Goal: Information Seeking & Learning: Check status

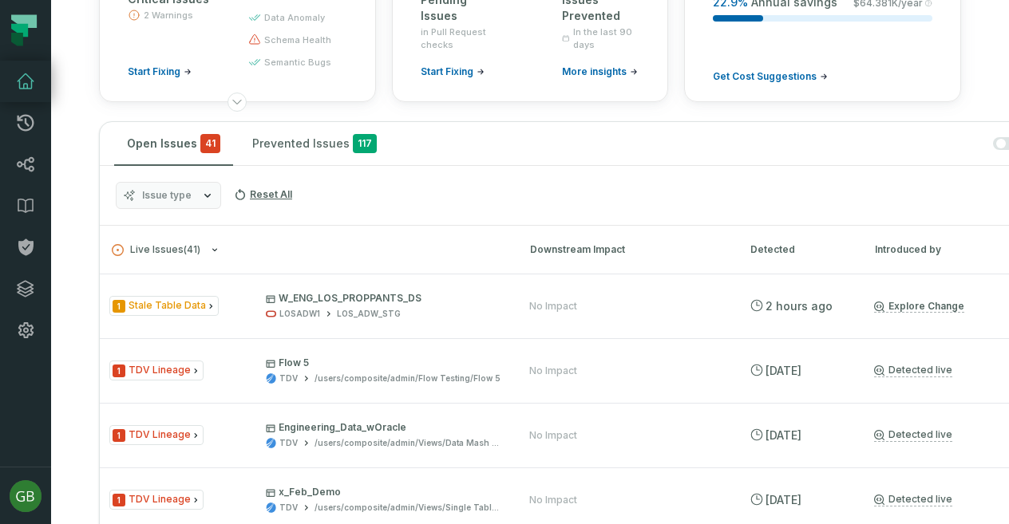
scroll to position [198, 0]
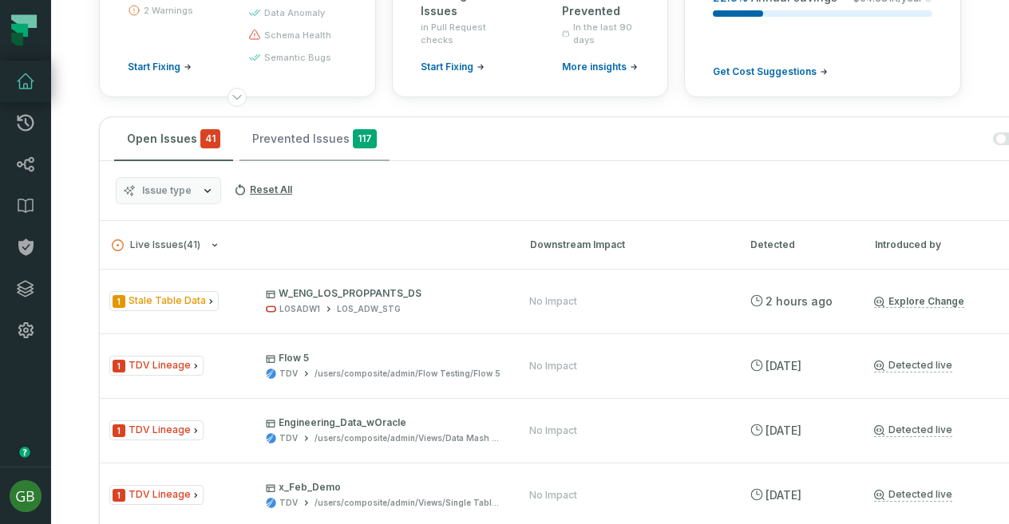
click at [316, 134] on button "Prevented Issues 117" at bounding box center [314, 138] width 150 height 43
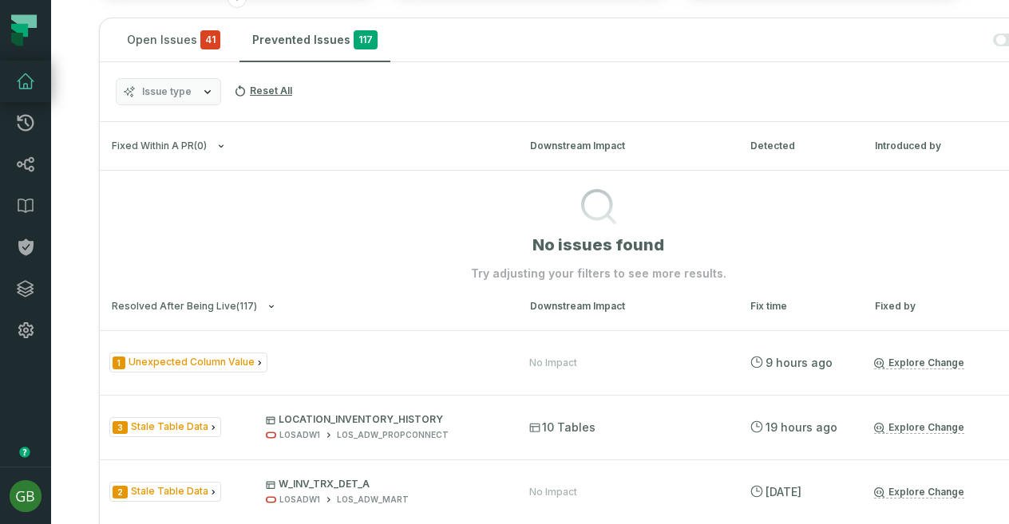
scroll to position [292, 0]
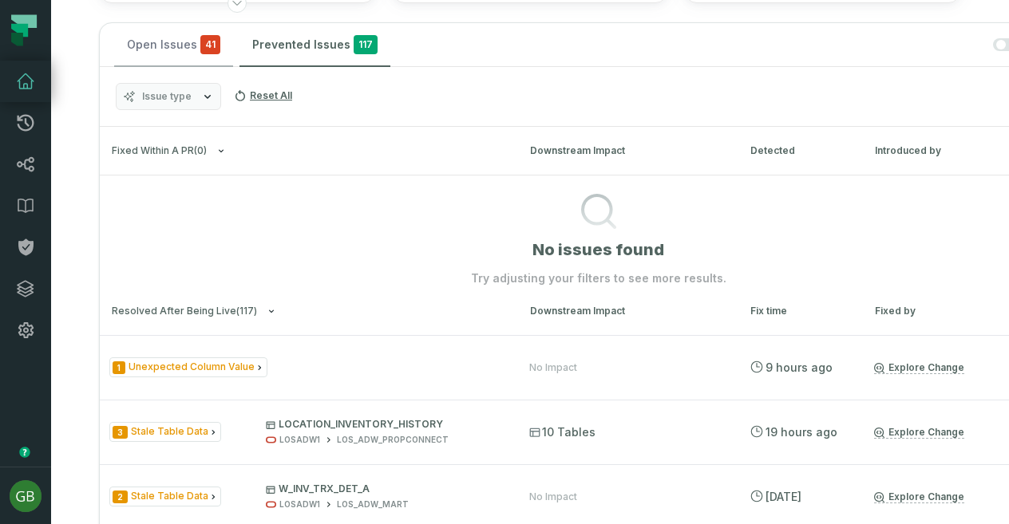
click at [154, 42] on button "Open Issues 41" at bounding box center [173, 44] width 119 height 43
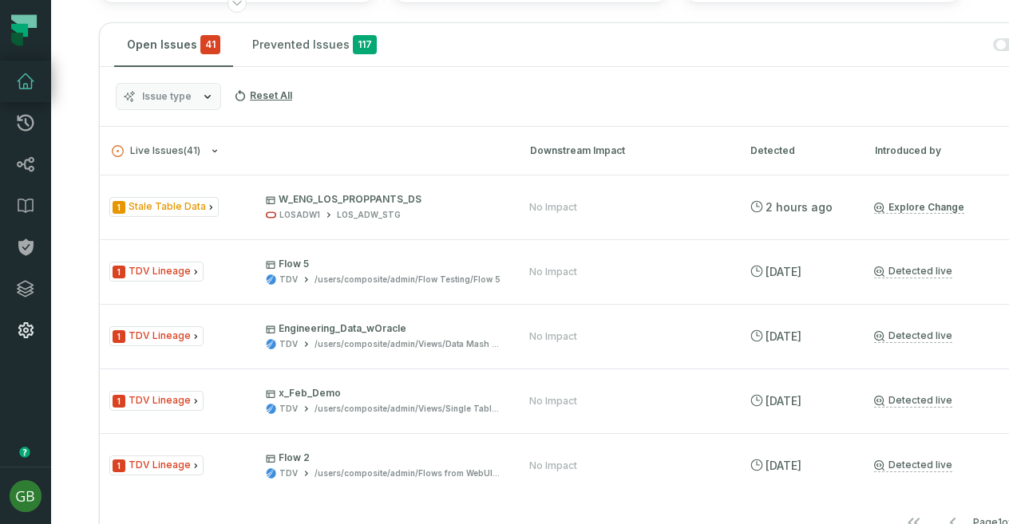
click at [24, 330] on icon at bounding box center [25, 330] width 15 height 16
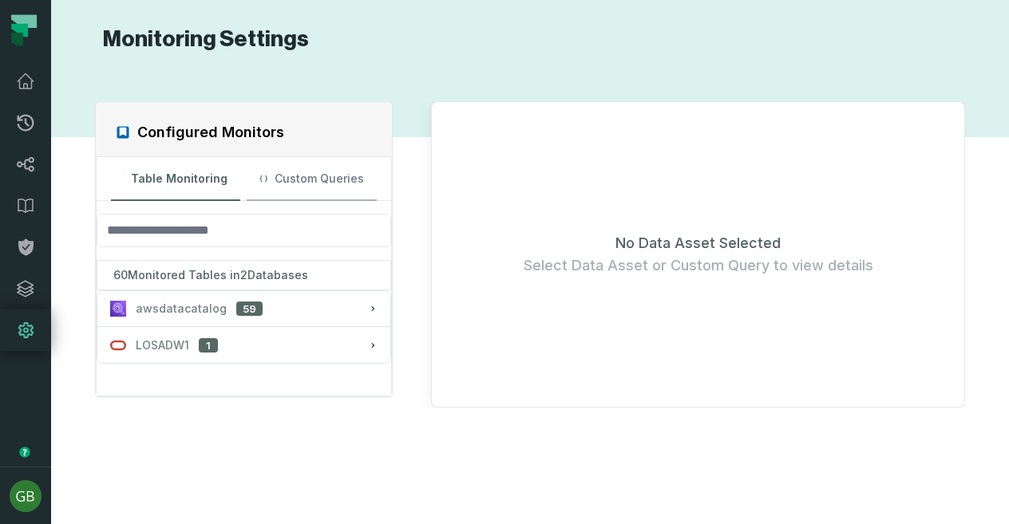
click at [308, 173] on button "Custom Queries" at bounding box center [312, 178] width 130 height 43
click at [189, 187] on button "Table Monitoring" at bounding box center [176, 178] width 130 height 43
click at [366, 342] on div "LOSADW1 1" at bounding box center [243, 346] width 267 height 16
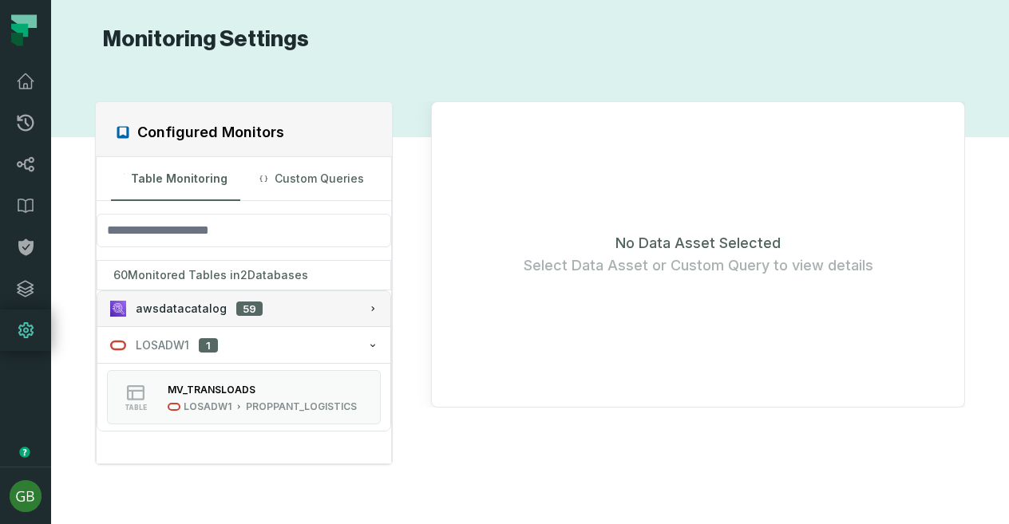
click at [367, 302] on div "awsdatacatalog 59" at bounding box center [243, 309] width 267 height 16
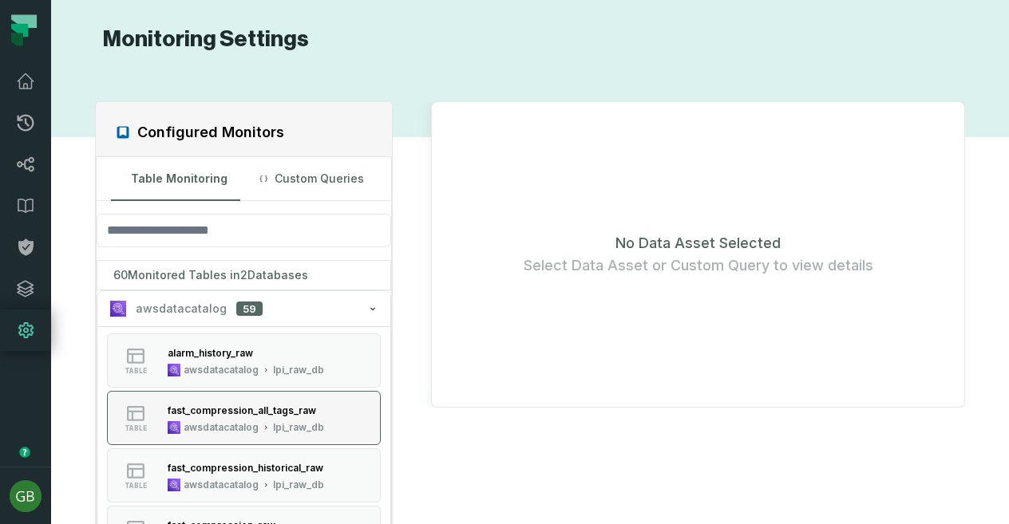
scroll to position [109, 0]
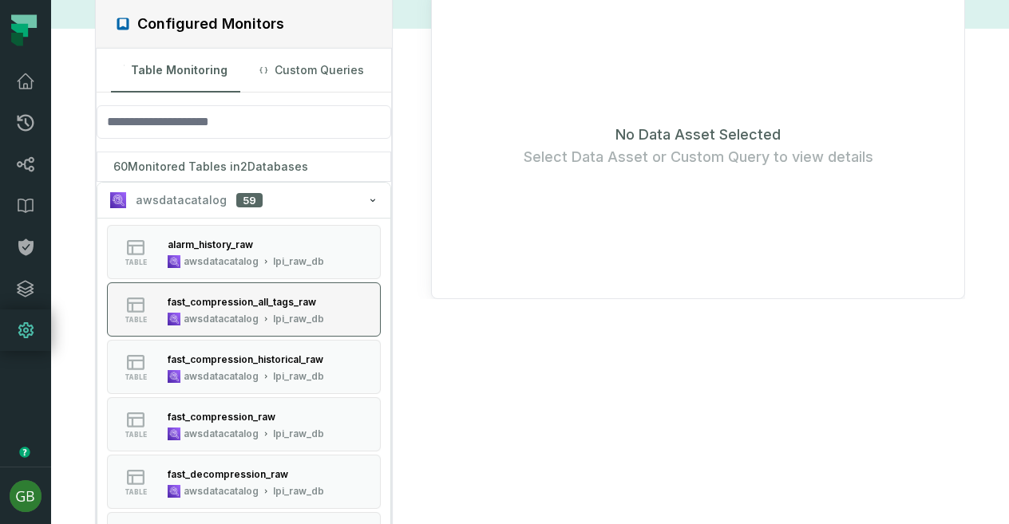
click at [233, 314] on div "awsdatacatalog" at bounding box center [221, 319] width 75 height 13
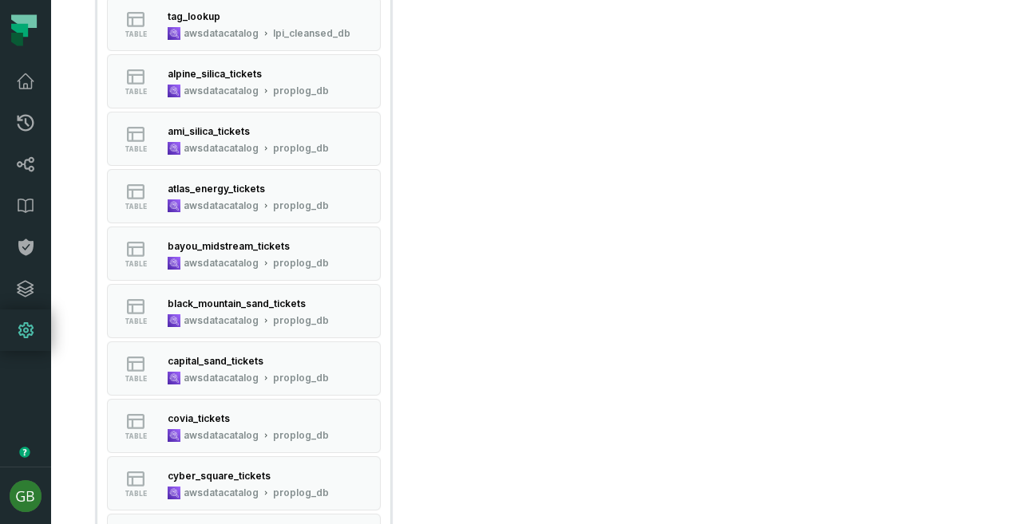
scroll to position [1257, 0]
click at [224, 417] on div "covia_tickets" at bounding box center [199, 418] width 62 height 12
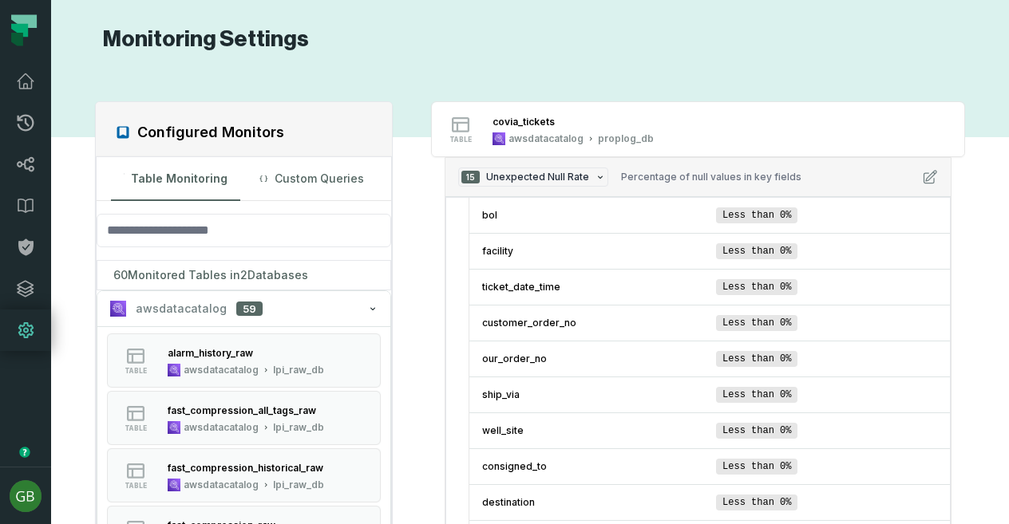
scroll to position [1, 0]
click at [307, 173] on button "Custom Queries" at bounding box center [312, 177] width 130 height 43
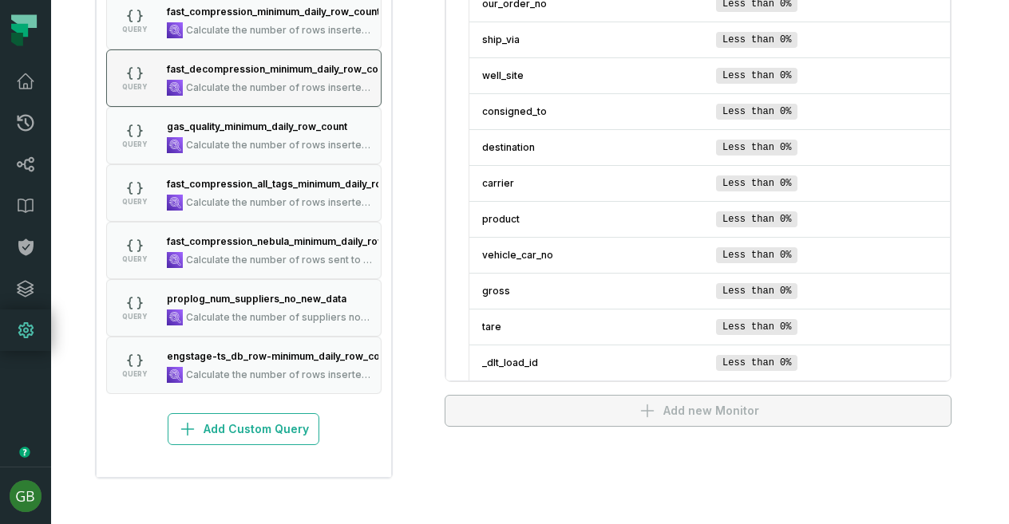
scroll to position [0, 0]
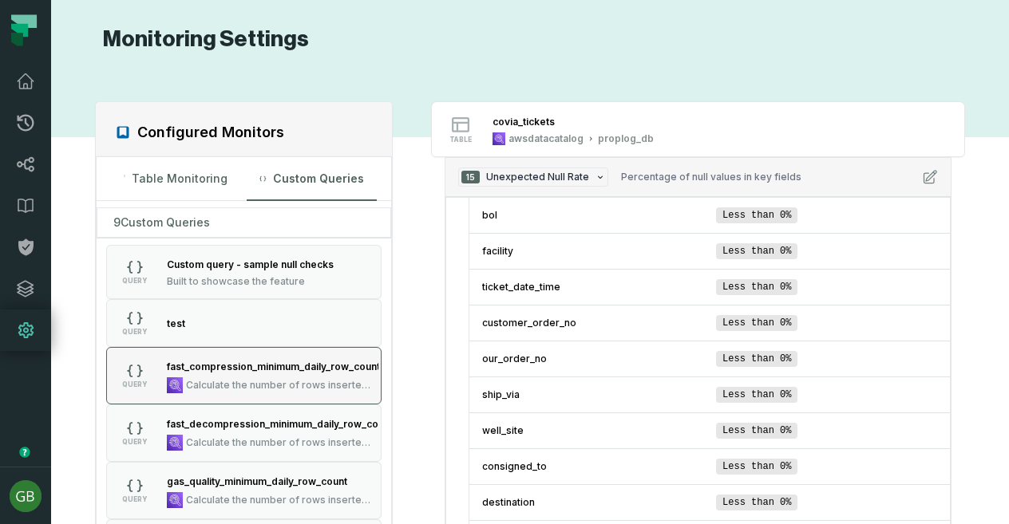
click at [256, 388] on span "Calculate the number of rows inserted each day. The count must be ≥1 for every …" at bounding box center [279, 385] width 186 height 13
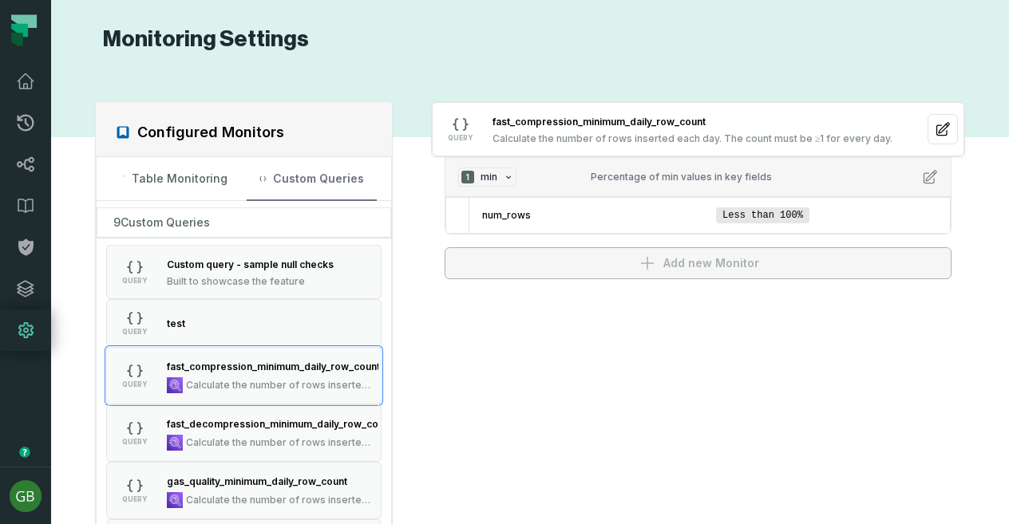
click at [297, 171] on button "Custom Queries" at bounding box center [312, 178] width 130 height 43
click at [289, 174] on button "Custom Queries" at bounding box center [312, 178] width 130 height 43
click at [276, 370] on span "fast_compression_minimum_daily_row_count" at bounding box center [273, 367] width 213 height 12
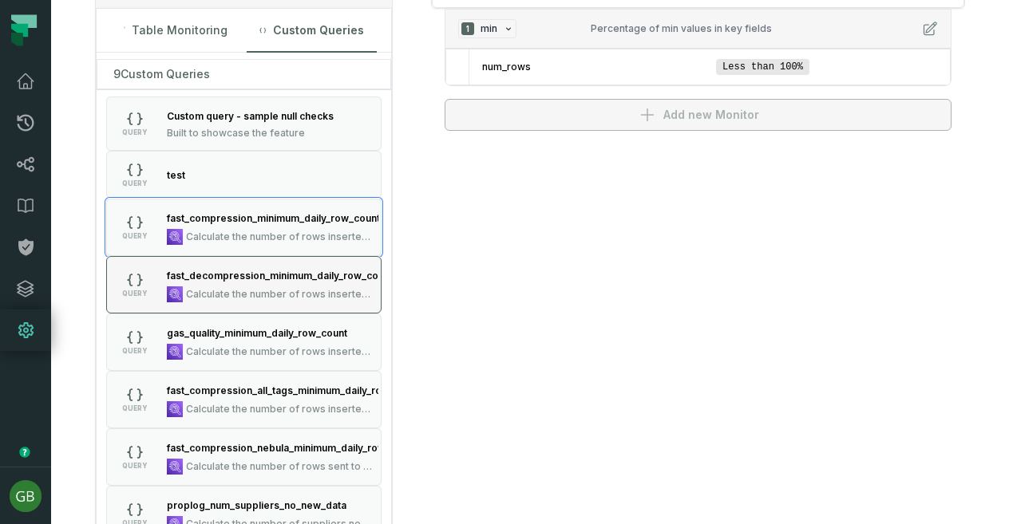
click at [284, 290] on span "Calculate the number of rows inserted each day. The count must be ≥1 for every …" at bounding box center [279, 294] width 186 height 13
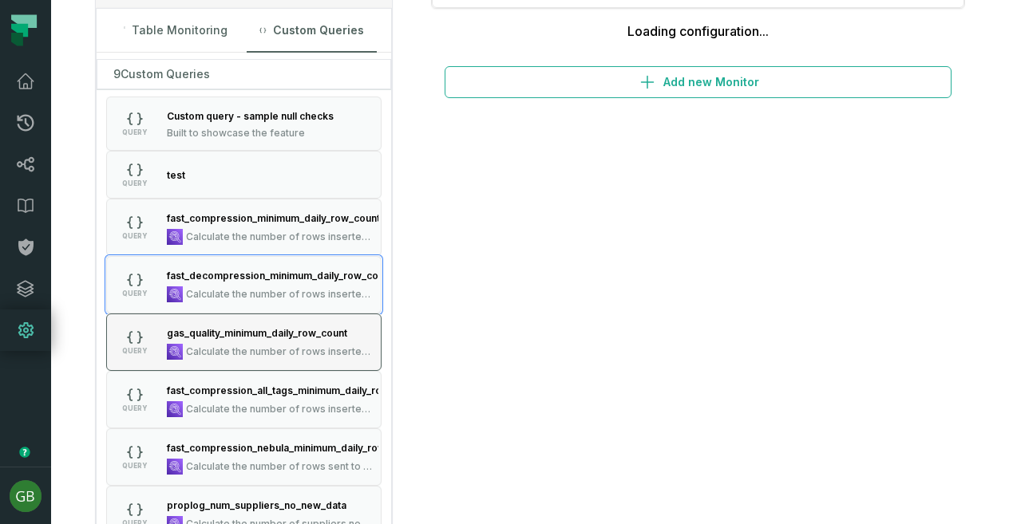
click at [285, 335] on span "gas_quality_minimum_daily_row_count" at bounding box center [257, 333] width 180 height 12
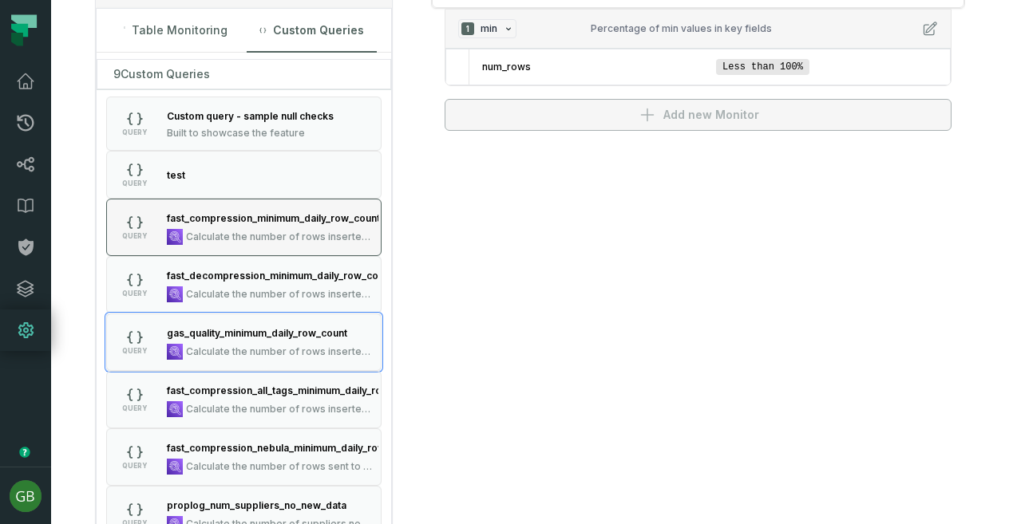
click at [288, 238] on span "Calculate the number of rows inserted each day. The count must be ≥1 for every …" at bounding box center [279, 237] width 186 height 13
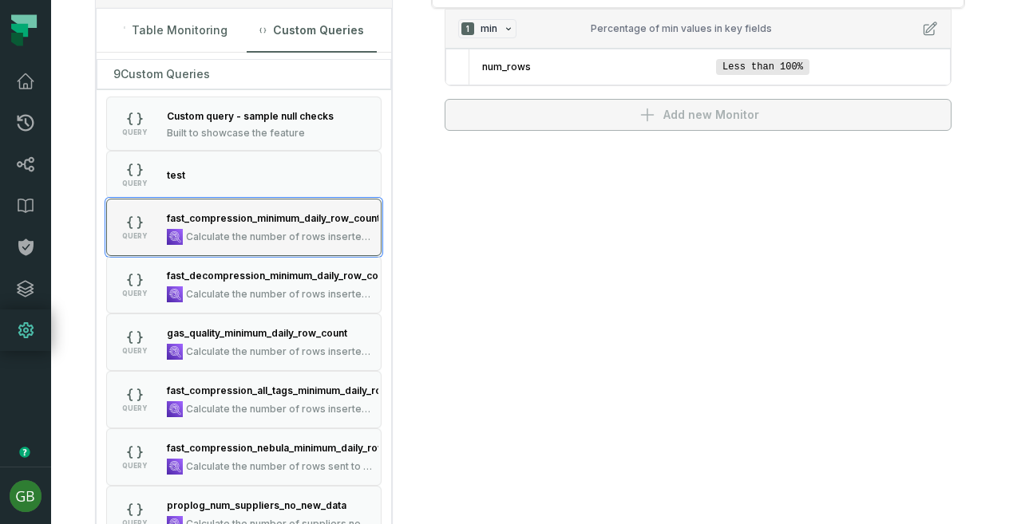
scroll to position [0, 0]
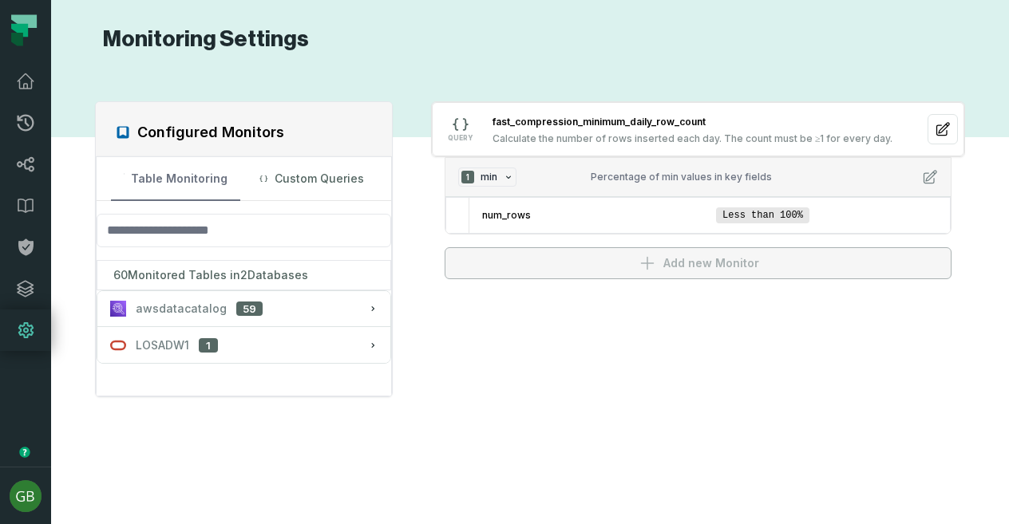
click at [190, 176] on button "Table Monitoring" at bounding box center [176, 178] width 130 height 43
click at [174, 347] on span "LOSADW1" at bounding box center [162, 346] width 53 height 16
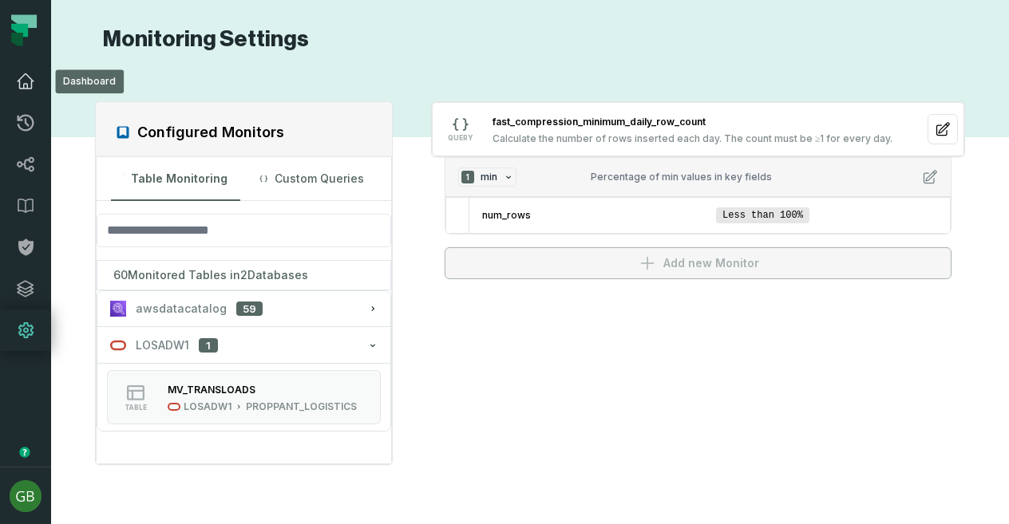
click at [34, 73] on icon at bounding box center [25, 81] width 19 height 19
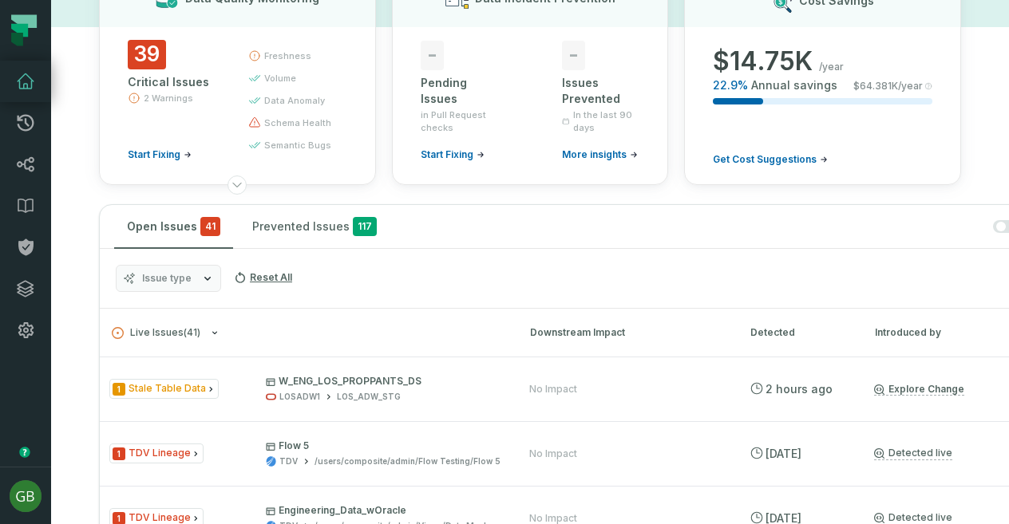
scroll to position [114, 0]
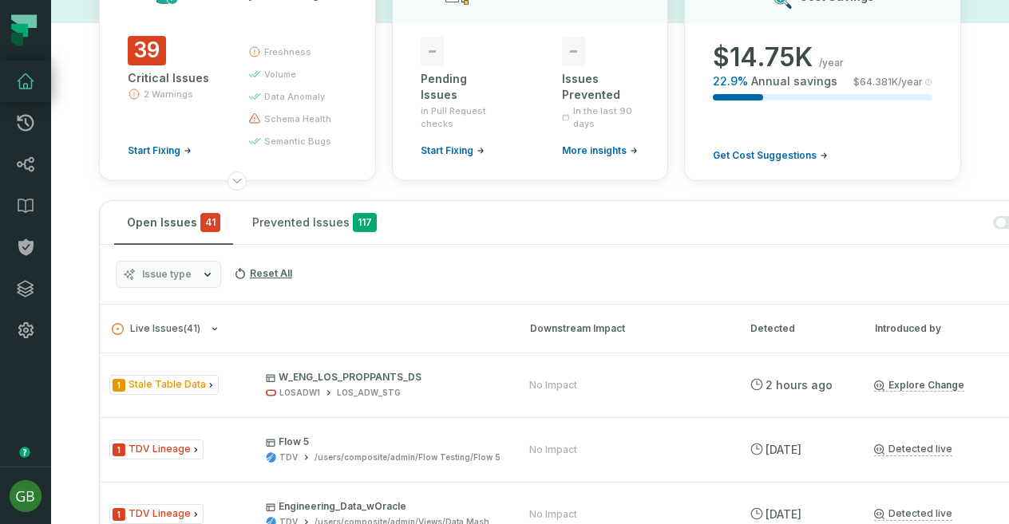
click at [158, 58] on span "39" at bounding box center [147, 51] width 38 height 30
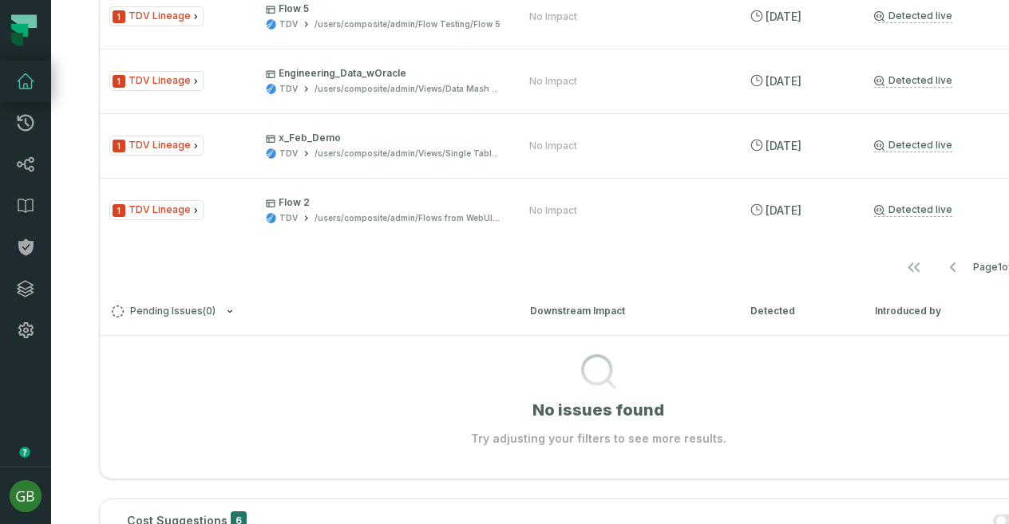
scroll to position [0, 148]
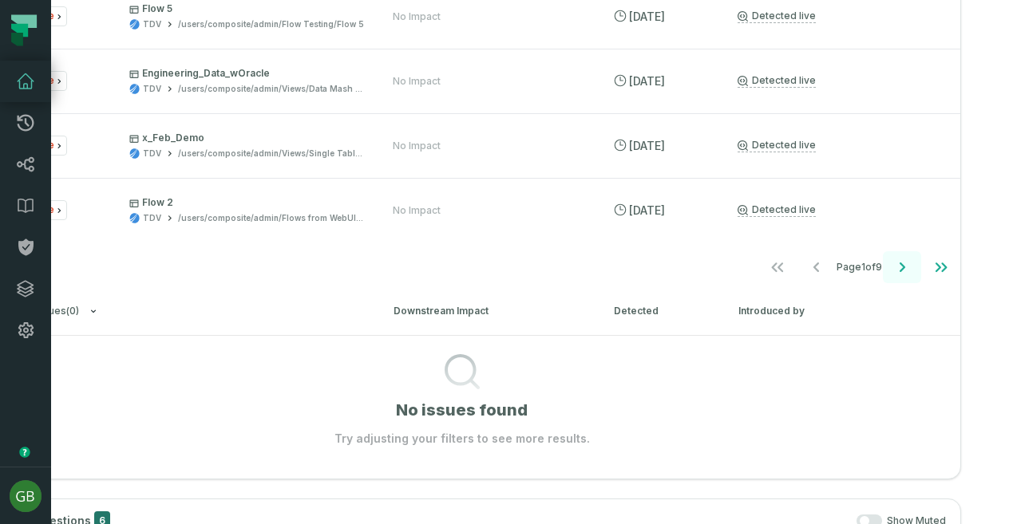
click at [892, 266] on icon "Go to next page" at bounding box center [901, 267] width 19 height 19
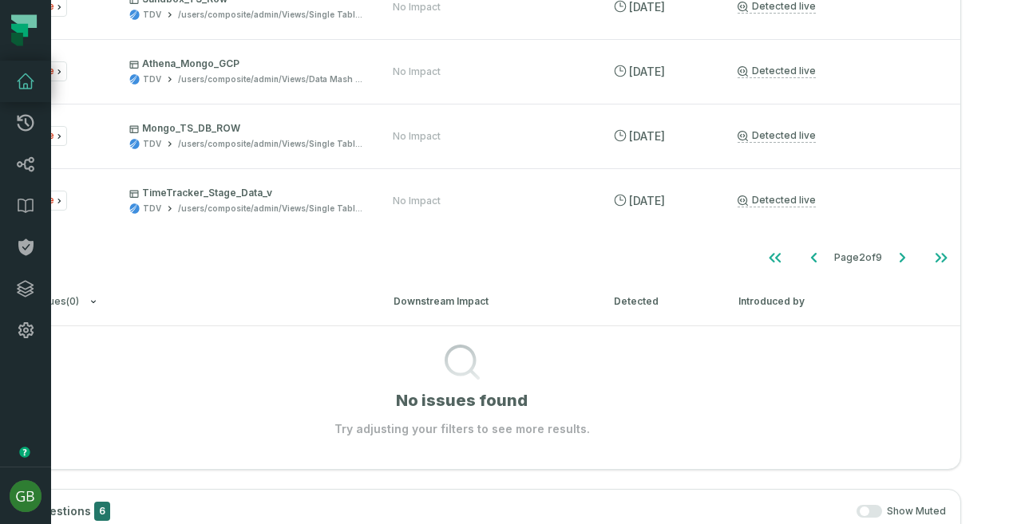
scroll to position [728, 0]
click at [892, 255] on icon "Go to next page" at bounding box center [901, 256] width 19 height 19
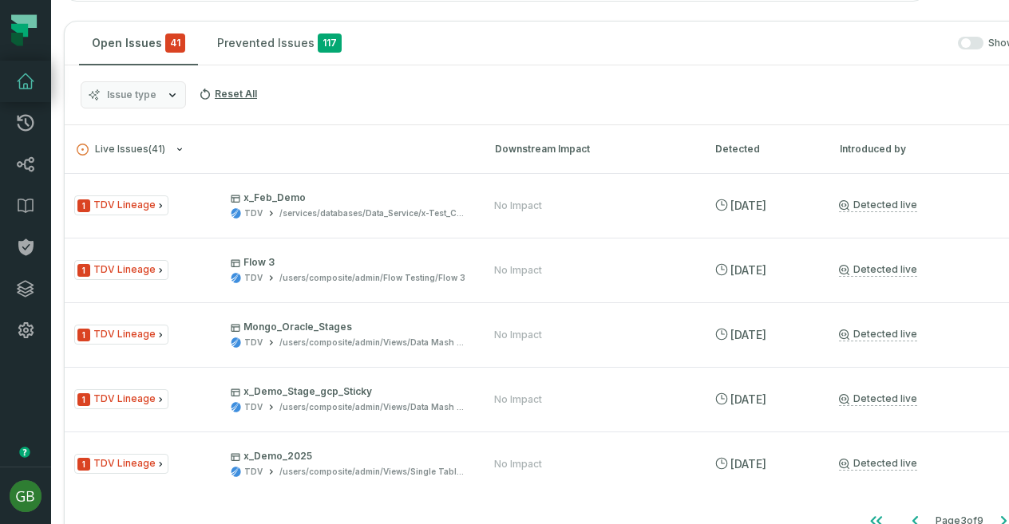
scroll to position [0, 148]
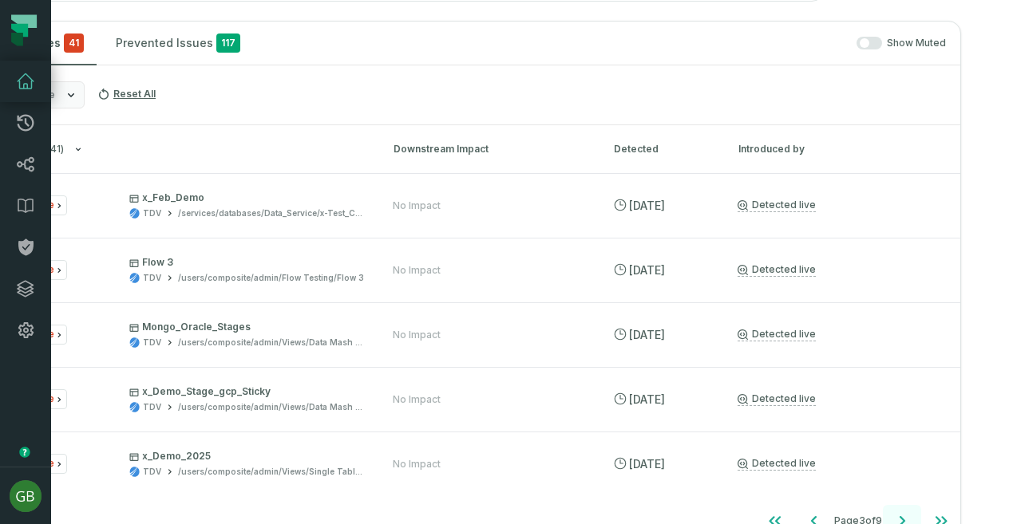
click at [892, 516] on icon "Go to next page" at bounding box center [901, 521] width 19 height 19
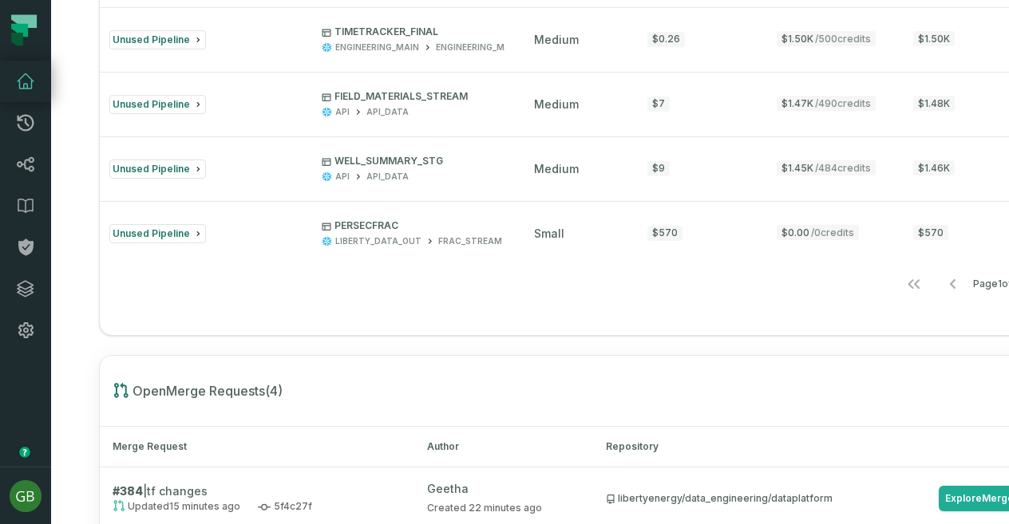
scroll to position [1690, 0]
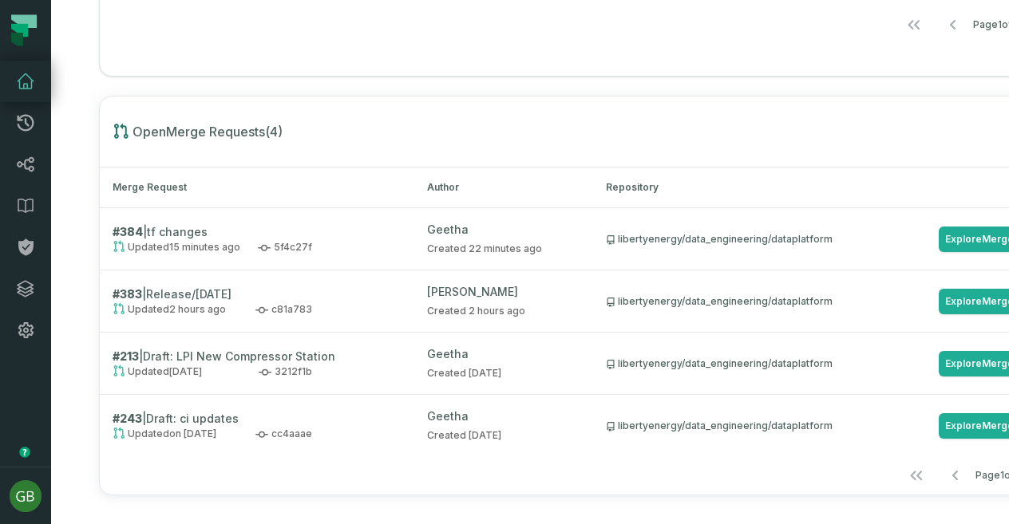
drag, startPoint x: 239, startPoint y: 371, endPoint x: 111, endPoint y: 342, distance: 131.1
click at [111, 342] on td "# 213 | Draft: LPI New Compressor Station Updated [DATE] 9:56:25 AM 3212f1b" at bounding box center [257, 364] width 314 height 62
drag, startPoint x: 225, startPoint y: 429, endPoint x: 109, endPoint y: 399, distance: 120.2
click at [109, 399] on td "# 243 | Draft: ci updates Updated [DATE] 5:25:29 PM cc4aaae" at bounding box center [257, 426] width 314 height 62
click at [28, 123] on icon at bounding box center [25, 122] width 19 height 19
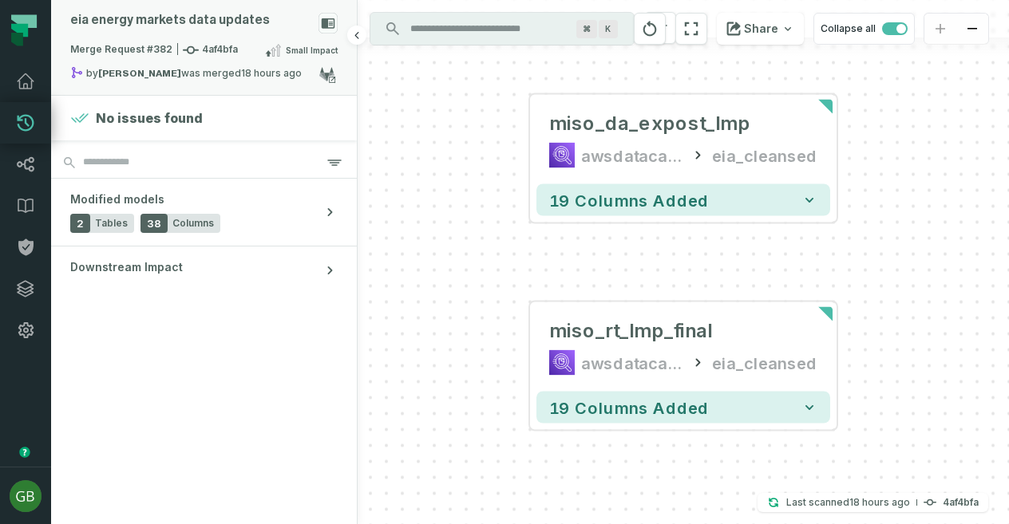
click at [332, 22] on rect at bounding box center [327, 23] width 19 height 21
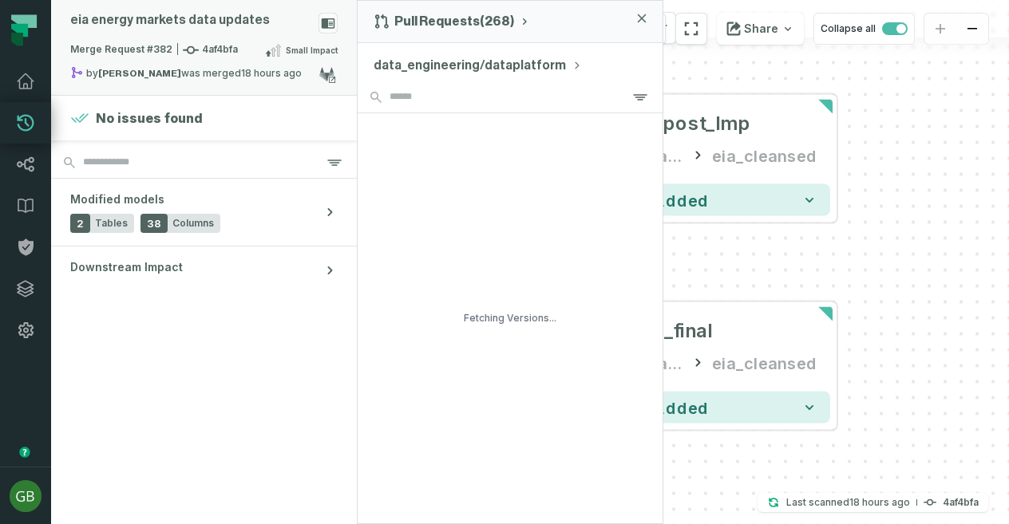
click at [332, 22] on rect at bounding box center [327, 23] width 19 height 21
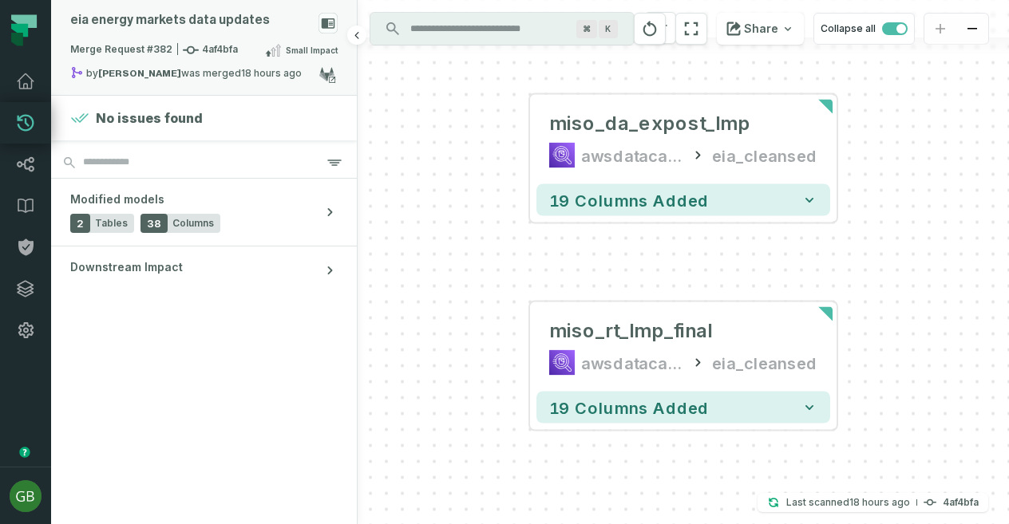
click at [148, 50] on span "Merge Request #382 4af4bfa" at bounding box center [154, 50] width 168 height 16
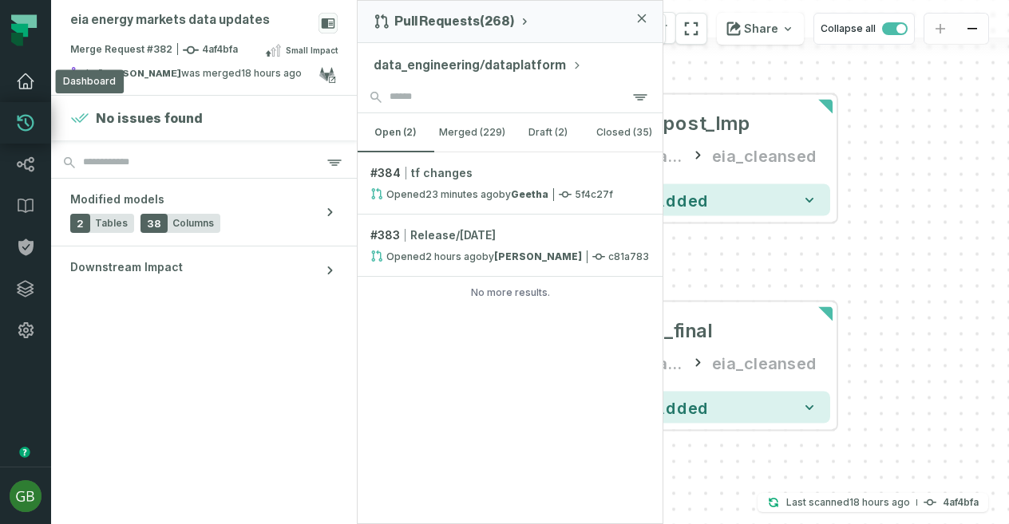
click at [34, 79] on icon at bounding box center [25, 81] width 19 height 19
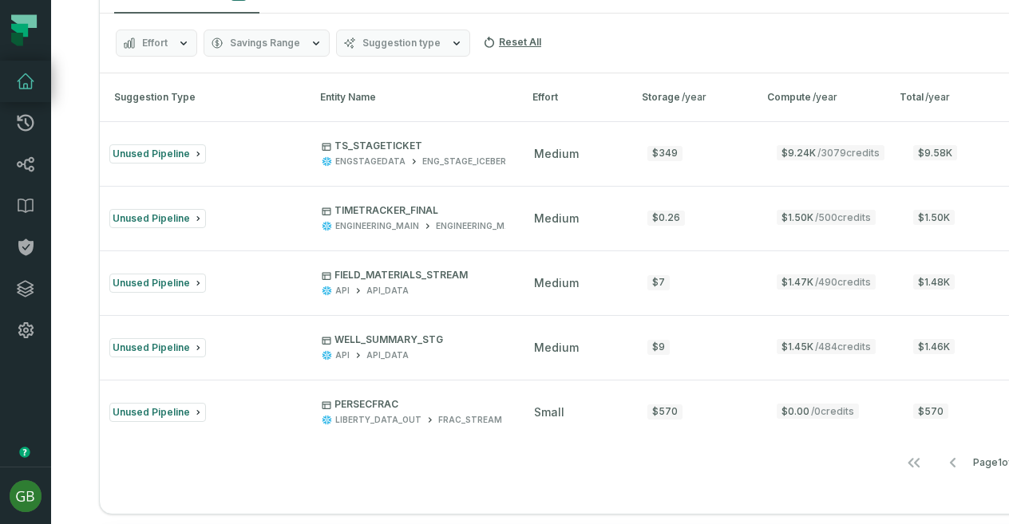
scroll to position [0, 148]
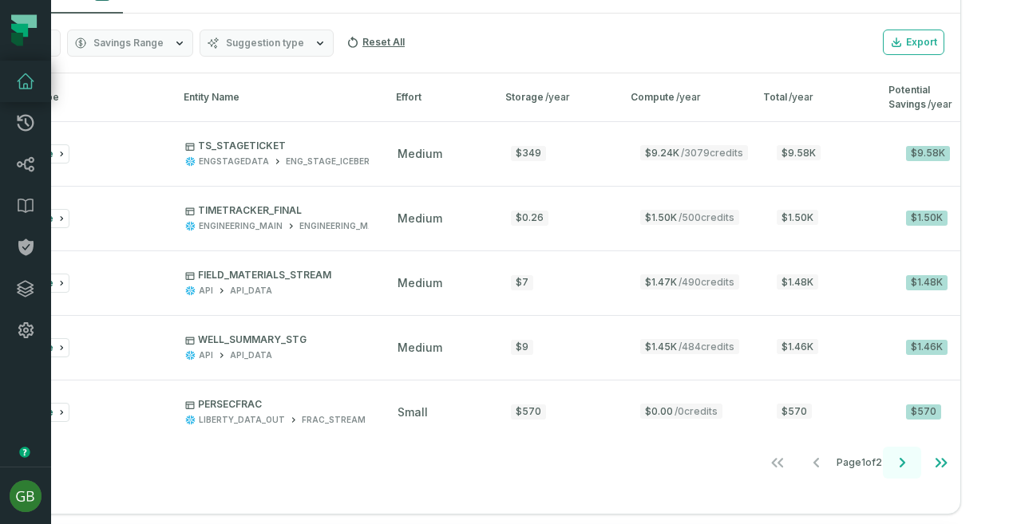
click at [892, 453] on icon "Go to next page" at bounding box center [901, 462] width 19 height 19
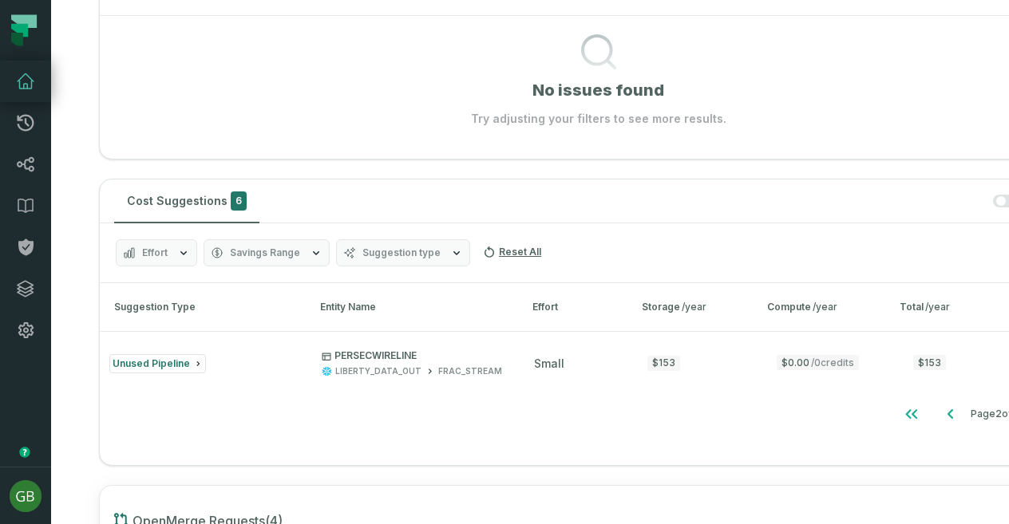
scroll to position [875, 0]
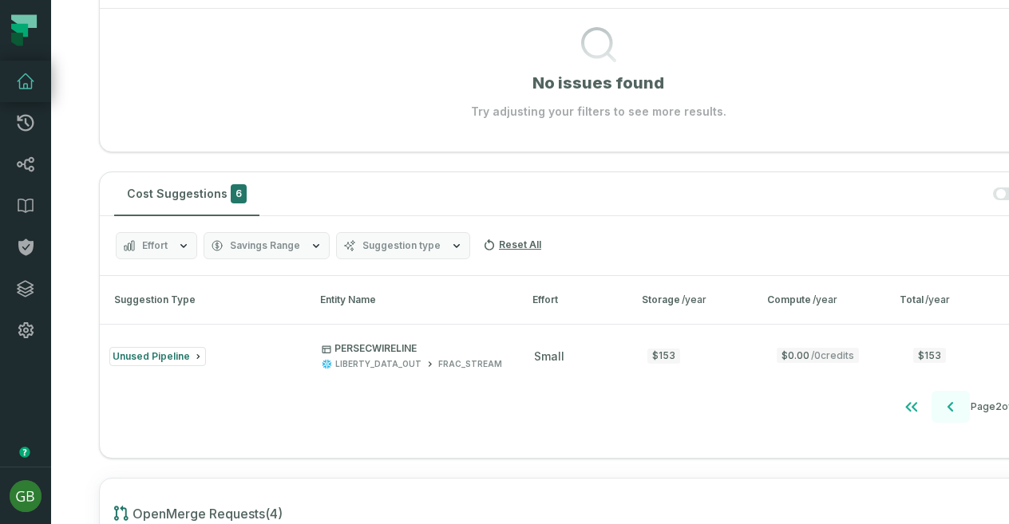
click at [950, 404] on icon "Go to previous page" at bounding box center [950, 406] width 19 height 19
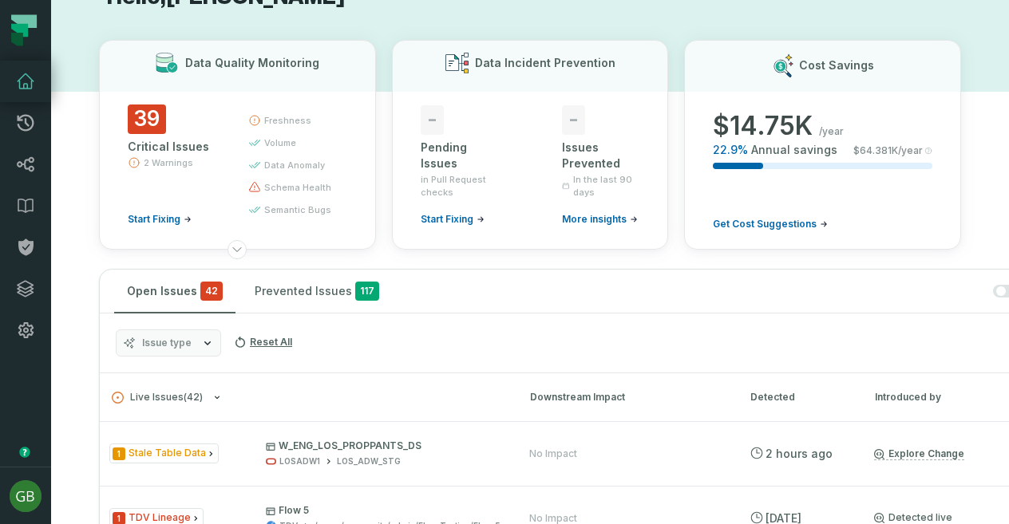
scroll to position [0, 0]
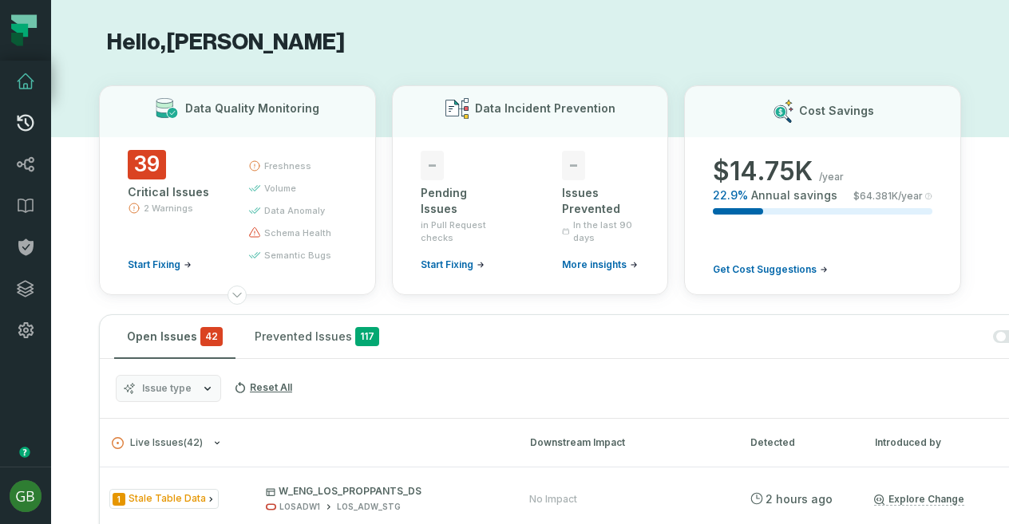
click at [5, 124] on link "Merge Requests" at bounding box center [25, 123] width 51 height 42
